Goal: Check status: Check status

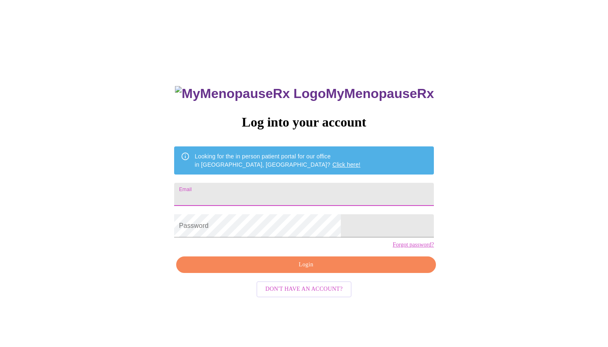
type input "[EMAIL_ADDRESS][DOMAIN_NAME]"
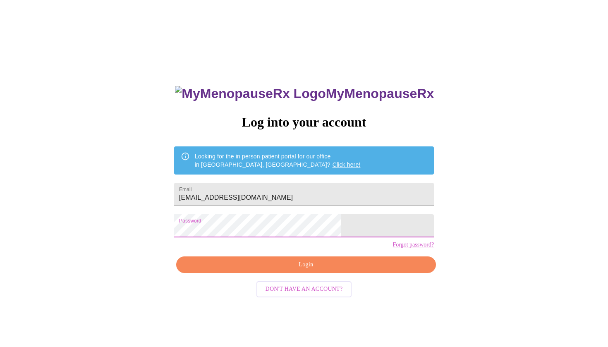
click at [273, 287] on div "MyMenopauseRx Log into your account Looking for the in person patient portal fo…" at bounding box center [304, 246] width 276 height 347
click at [273, 270] on span "Login" at bounding box center [306, 265] width 241 height 10
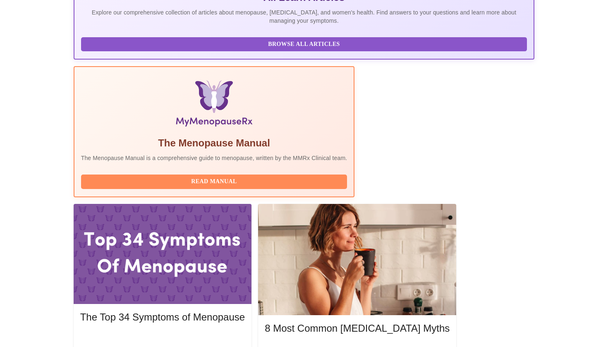
scroll to position [198, 0]
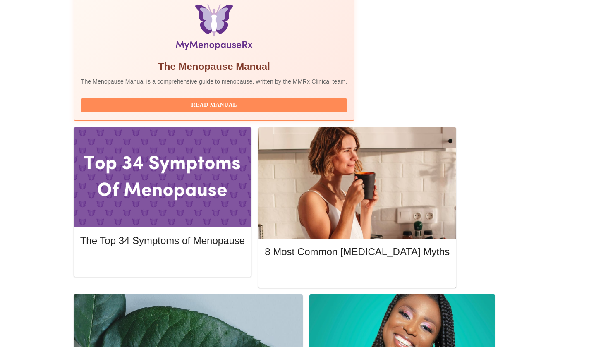
scroll to position [273, 0]
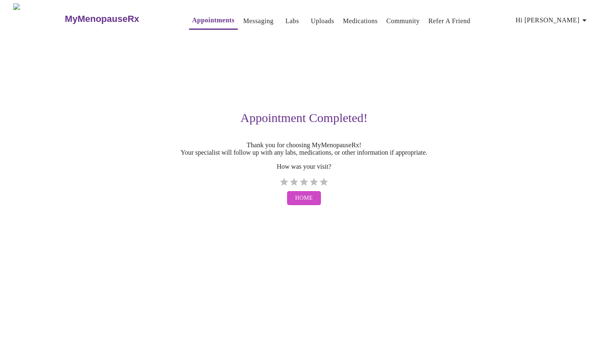
click at [311, 206] on button "Home" at bounding box center [304, 198] width 34 height 14
